Goal: Task Accomplishment & Management: Manage account settings

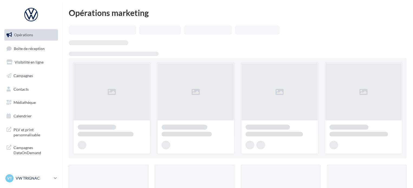
click at [23, 178] on p "VW TRIGNAC" at bounding box center [34, 178] width 36 height 5
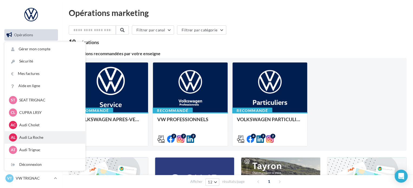
scroll to position [81, 0]
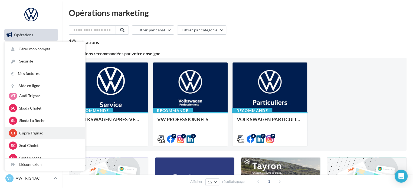
click at [39, 136] on div "CT Cupra Trignac cupra_saintnazaire" at bounding box center [45, 133] width 72 height 8
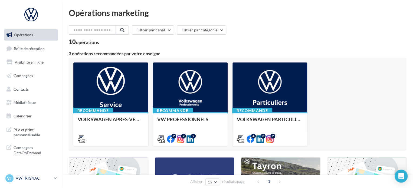
click at [23, 179] on p "VW TRIGNAC" at bounding box center [34, 178] width 36 height 5
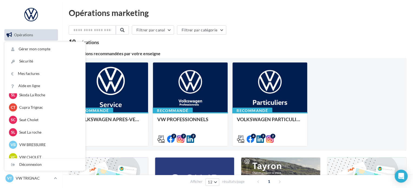
scroll to position [98, 0]
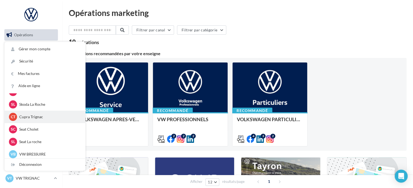
click at [43, 119] on p "Cupra Trignac" at bounding box center [49, 116] width 60 height 5
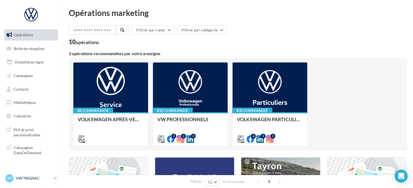
click at [29, 181] on p "VW TRIGNAC" at bounding box center [34, 178] width 36 height 5
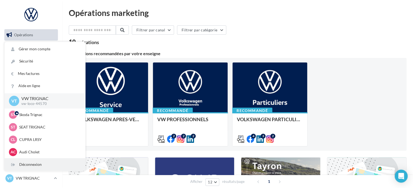
click at [32, 161] on div "Déconnexion" at bounding box center [45, 165] width 81 height 12
